Goal: Task Accomplishment & Management: Manage account settings

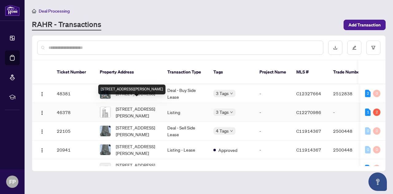
click at [137, 105] on span "[STREET_ADDRESS][PERSON_NAME]" at bounding box center [137, 111] width 42 height 13
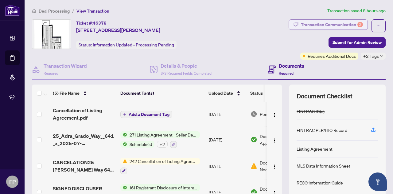
click at [329, 24] on div "Transaction Communication 2" at bounding box center [332, 25] width 62 height 10
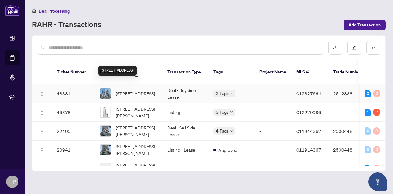
click at [136, 90] on span "[STREET_ADDRESS]" at bounding box center [135, 93] width 39 height 7
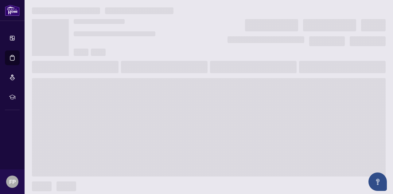
click at [136, 85] on span at bounding box center [208, 127] width 353 height 98
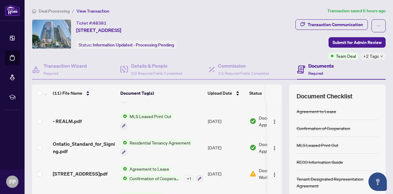
scroll to position [177, 0]
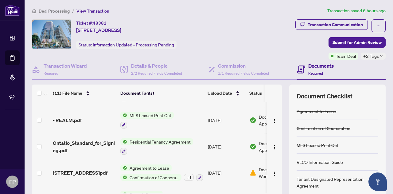
click at [152, 165] on span "Agreement to Lease" at bounding box center [149, 167] width 44 height 7
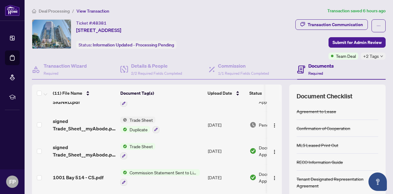
scroll to position [15, 0]
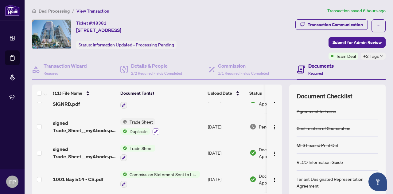
click at [156, 130] on icon "button" at bounding box center [156, 131] width 4 height 4
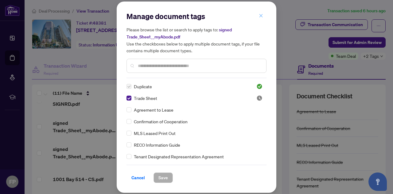
click at [263, 16] on icon "close" at bounding box center [261, 15] width 4 height 4
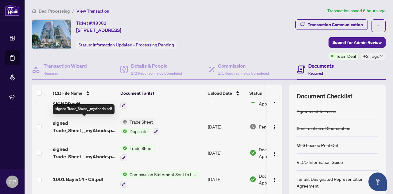
click at [90, 130] on span "signed Trade_Sheet__myAbode.pdf" at bounding box center [84, 126] width 63 height 15
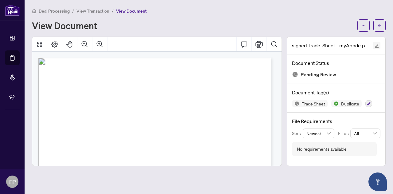
click at [377, 46] on icon "edit" at bounding box center [376, 46] width 4 height 4
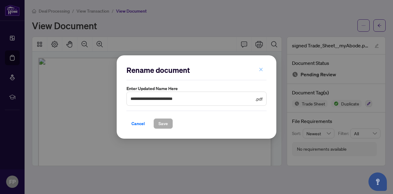
click at [261, 69] on icon "close" at bounding box center [261, 69] width 4 height 4
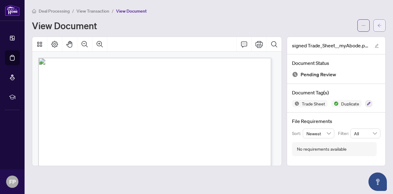
click at [379, 24] on icon "arrow-left" at bounding box center [379, 25] width 4 height 4
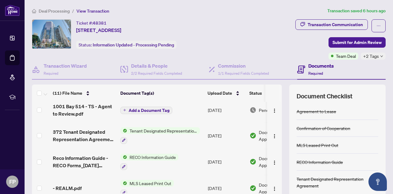
scroll to position [110, 0]
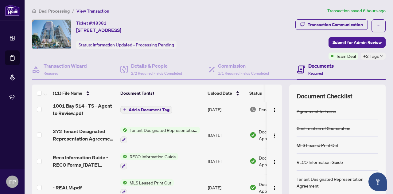
click at [137, 107] on span "Add a Document Tag" at bounding box center [149, 109] width 41 height 4
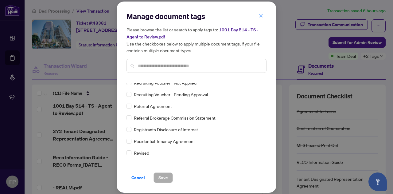
scroll to position [0, 0]
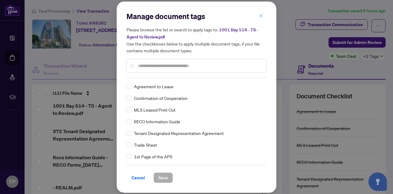
click at [260, 16] on icon "close" at bounding box center [261, 15] width 4 height 4
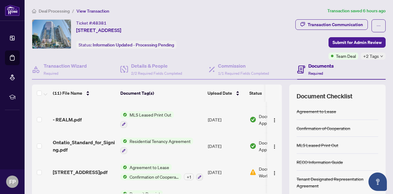
scroll to position [183, 0]
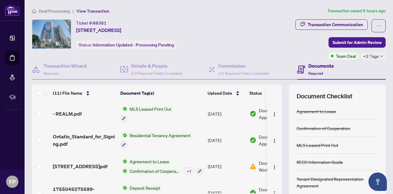
click at [188, 167] on div "+ 1" at bounding box center [189, 170] width 10 height 7
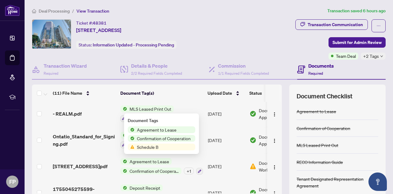
click at [167, 146] on span "Schedule B" at bounding box center [161, 146] width 67 height 7
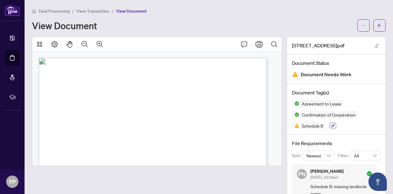
click at [331, 125] on icon "button" at bounding box center [332, 125] width 3 height 3
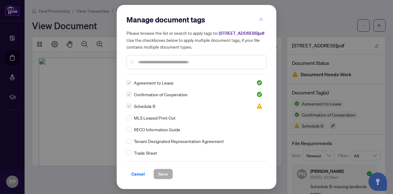
click at [262, 17] on icon "close" at bounding box center [260, 18] width 3 height 3
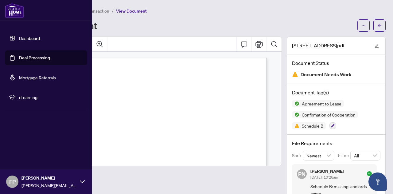
click at [29, 57] on link "Deal Processing" at bounding box center [34, 58] width 31 height 6
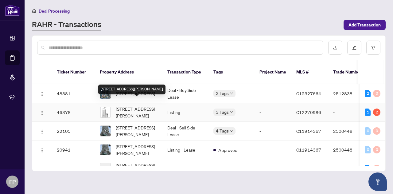
click at [144, 106] on span "[STREET_ADDRESS][PERSON_NAME]" at bounding box center [137, 111] width 42 height 13
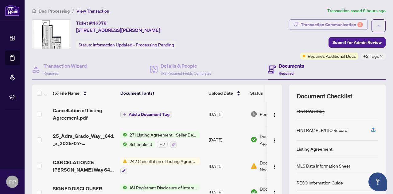
click at [338, 25] on div "Transaction Communication 2" at bounding box center [332, 25] width 62 height 10
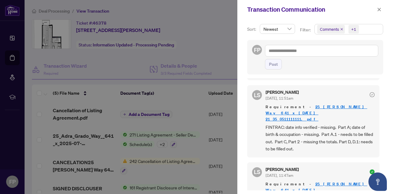
scroll to position [285, 0]
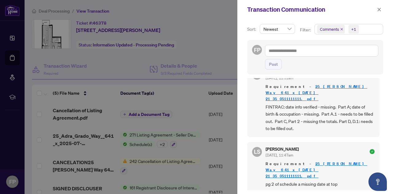
drag, startPoint x: 381, startPoint y: 133, endPoint x: 381, endPoint y: 122, distance: 11.0
click at [381, 122] on div "Sort: Newest Filter: Comments +1 FP Post FP [PERSON_NAME] [DATE], 11:03am Hi De…" at bounding box center [315, 106] width 156 height 175
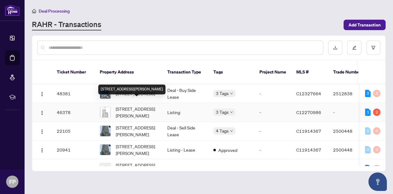
click at [143, 106] on span "[STREET_ADDRESS][PERSON_NAME]" at bounding box center [137, 111] width 42 height 13
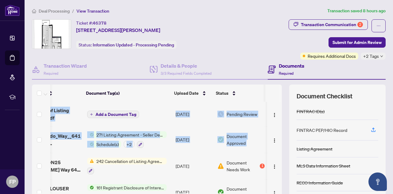
scroll to position [0, 39]
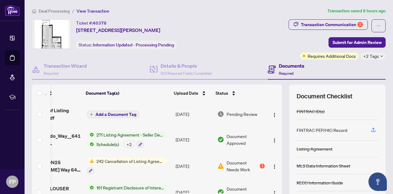
drag, startPoint x: 275, startPoint y: 135, endPoint x: 275, endPoint y: 147, distance: 12.3
click at [275, 147] on td at bounding box center [274, 139] width 15 height 26
drag, startPoint x: 275, startPoint y: 147, endPoint x: 267, endPoint y: 142, distance: 9.5
click at [267, 142] on td at bounding box center [274, 139] width 15 height 26
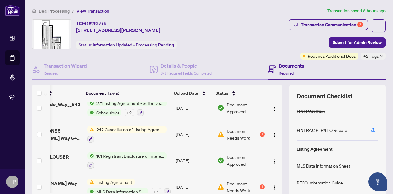
scroll to position [39, 39]
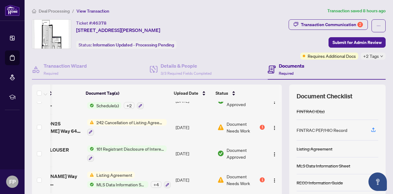
click at [122, 172] on span "Listing Agreement" at bounding box center [114, 174] width 41 height 7
click at [229, 176] on span "Document Needs Work" at bounding box center [242, 179] width 32 height 13
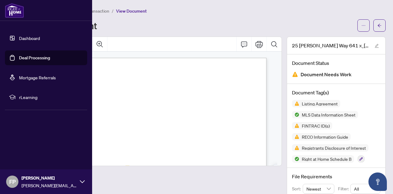
click at [32, 58] on link "Deal Processing" at bounding box center [34, 58] width 31 height 6
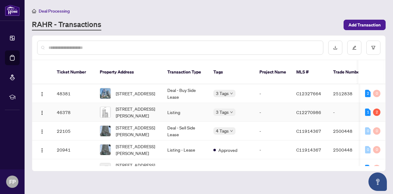
click at [171, 106] on td "Listing" at bounding box center [185, 112] width 46 height 19
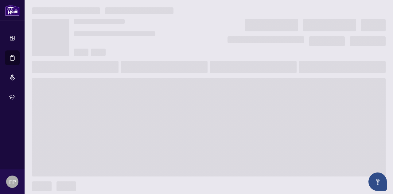
click at [171, 106] on span at bounding box center [208, 127] width 353 height 98
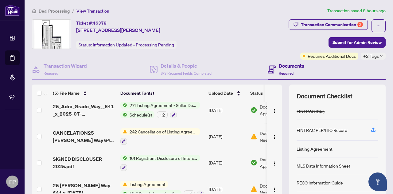
scroll to position [28, 0]
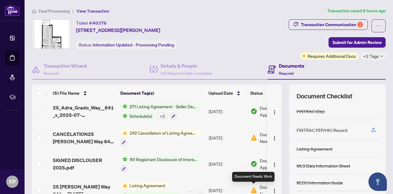
click at [253, 187] on img at bounding box center [253, 190] width 7 height 7
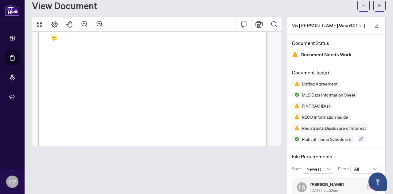
scroll to position [6843, 0]
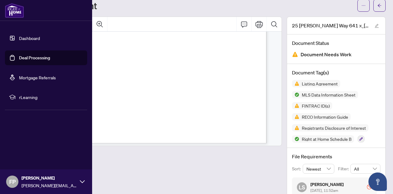
click at [32, 57] on link "Deal Processing" at bounding box center [34, 58] width 31 height 6
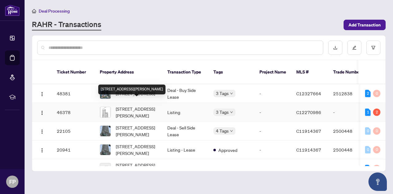
click at [133, 105] on span "[STREET_ADDRESS][PERSON_NAME]" at bounding box center [137, 111] width 42 height 13
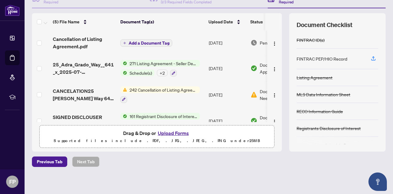
scroll to position [72, 0]
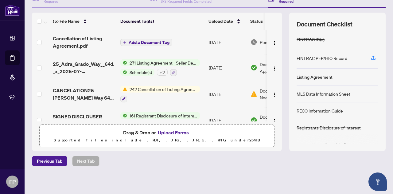
click at [175, 131] on button "Upload Forms" at bounding box center [173, 132] width 35 height 8
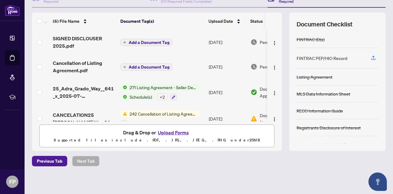
click at [170, 131] on button "Upload Forms" at bounding box center [173, 132] width 35 height 8
